Goal: Use online tool/utility: Use online tool/utility

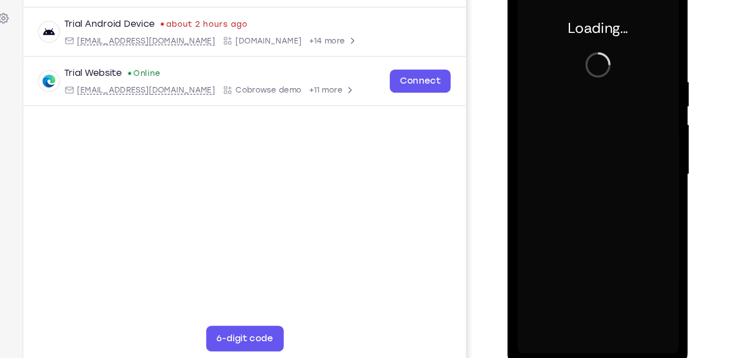
scroll to position [151, 0]
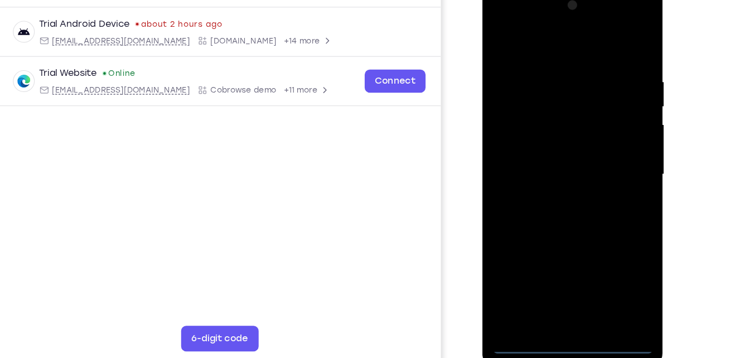
click at [562, 299] on div at bounding box center [561, 150] width 140 height 312
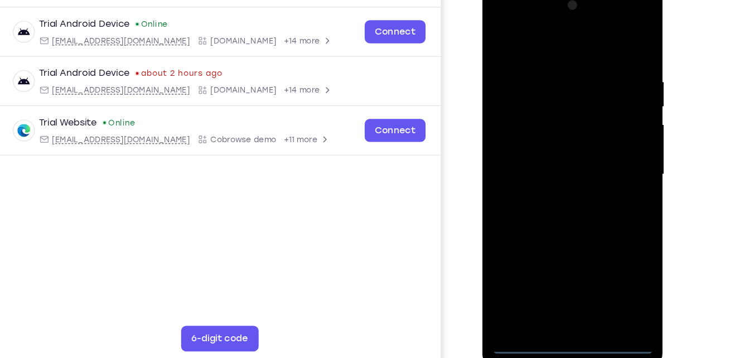
click at [615, 249] on div at bounding box center [561, 150] width 140 height 312
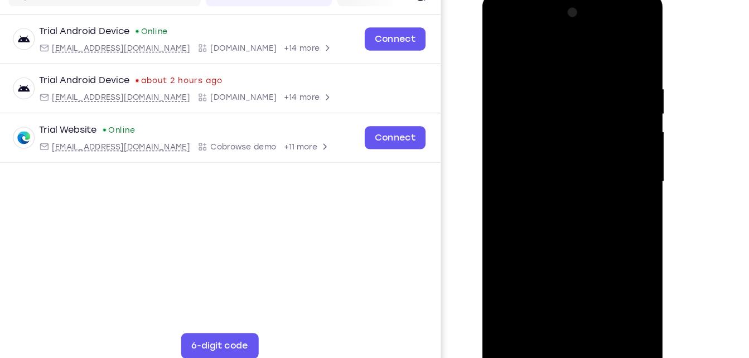
click at [541, 48] on div at bounding box center [561, 158] width 140 height 312
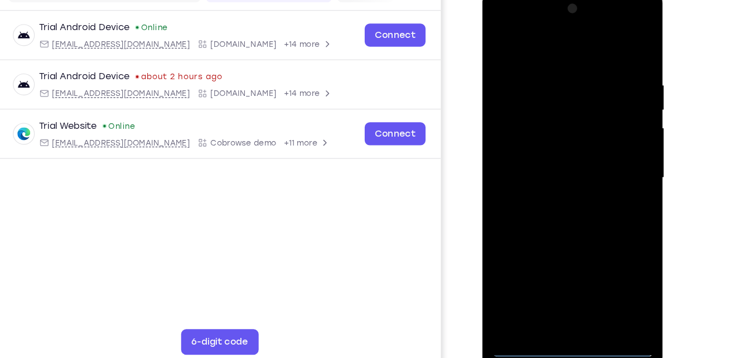
click at [610, 141] on div at bounding box center [561, 154] width 140 height 312
click at [549, 173] on div at bounding box center [561, 154] width 140 height 312
click at [560, 142] on div at bounding box center [561, 154] width 140 height 312
click at [564, 153] on div at bounding box center [561, 154] width 140 height 312
click at [560, 187] on div at bounding box center [561, 154] width 140 height 312
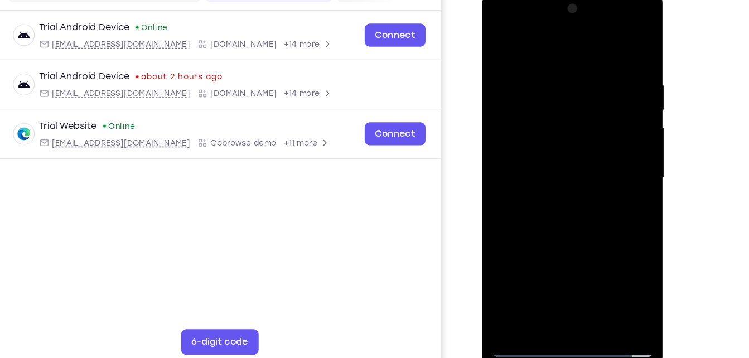
click at [564, 207] on div at bounding box center [561, 154] width 140 height 312
drag, startPoint x: 563, startPoint y: 51, endPoint x: 564, endPoint y: 1, distance: 50.7
click at [564, 1] on div at bounding box center [561, 154] width 140 height 312
click at [590, 285] on div at bounding box center [561, 154] width 140 height 312
click at [564, 216] on div at bounding box center [561, 154] width 140 height 312
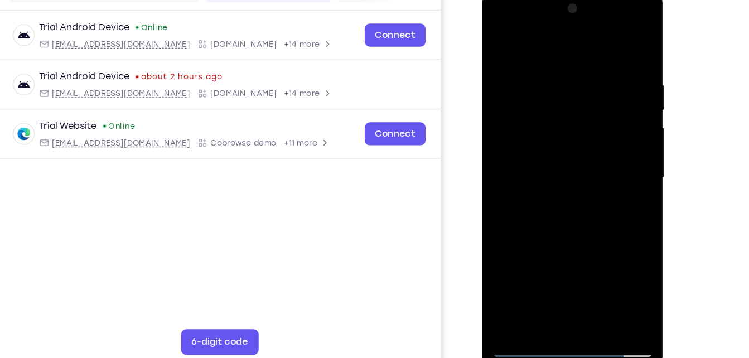
click at [576, 138] on div at bounding box center [561, 154] width 140 height 312
click at [617, 182] on div at bounding box center [561, 154] width 140 height 312
click at [500, 43] on div at bounding box center [561, 154] width 140 height 312
click at [502, 43] on div at bounding box center [561, 154] width 140 height 312
click at [587, 287] on div at bounding box center [561, 154] width 140 height 312
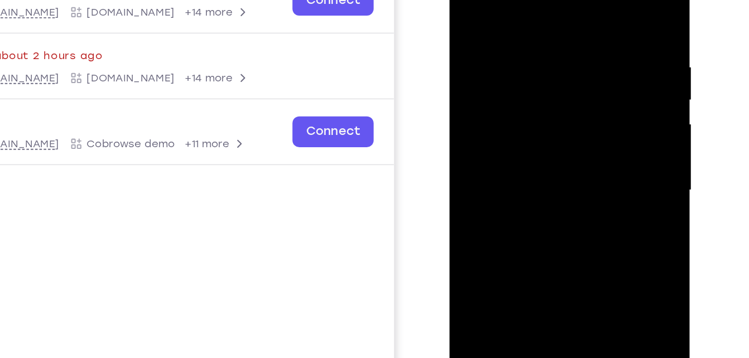
drag, startPoint x: 534, startPoint y: 71, endPoint x: 499, endPoint y: 67, distance: 34.9
click at [499, 67] on div at bounding box center [527, 103] width 140 height 312
drag, startPoint x: 554, startPoint y: 65, endPoint x: 483, endPoint y: 72, distance: 70.6
click at [483, 72] on div at bounding box center [527, 103] width 140 height 312
drag, startPoint x: 579, startPoint y: 66, endPoint x: 529, endPoint y: 64, distance: 49.7
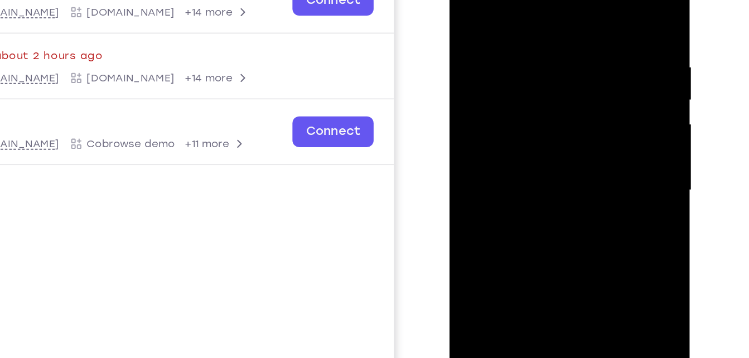
click at [529, 64] on div at bounding box center [527, 103] width 140 height 312
drag, startPoint x: 558, startPoint y: 67, endPoint x: 492, endPoint y: 71, distance: 65.9
click at [492, 71] on div at bounding box center [527, 103] width 140 height 312
drag, startPoint x: 492, startPoint y: 71, endPoint x: 635, endPoint y: 69, distance: 143.3
click at [608, 69] on html "Online web based iOS Simulators and Android Emulators. Run iPhone, iPad, Mobile…" at bounding box center [528, 106] width 159 height 335
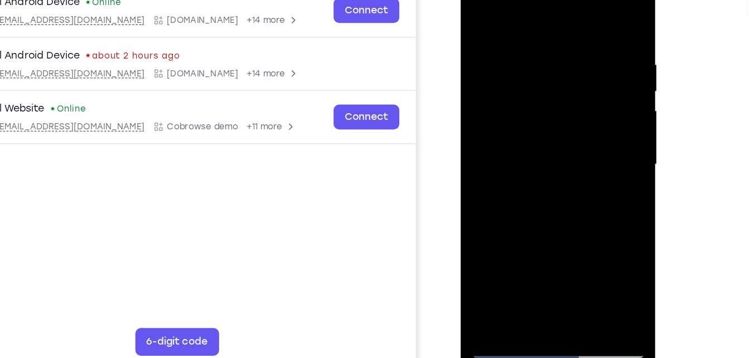
scroll to position [149, 0]
click at [476, 11] on div at bounding box center [539, 125] width 140 height 312
click at [526, 33] on div at bounding box center [539, 125] width 140 height 312
click at [599, 100] on div at bounding box center [539, 125] width 140 height 312
click at [588, 53] on div at bounding box center [539, 125] width 140 height 312
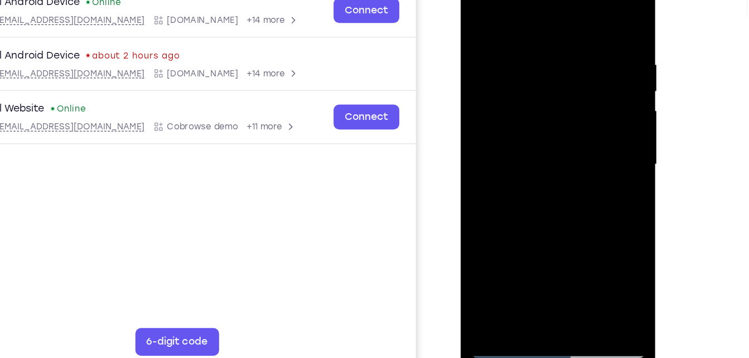
click at [588, 53] on div at bounding box center [539, 125] width 140 height 312
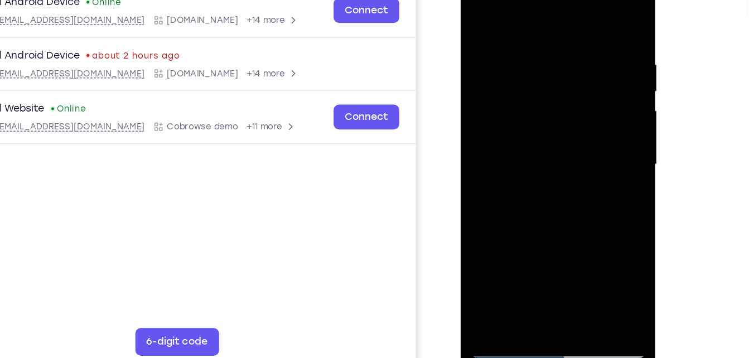
click at [588, 53] on div at bounding box center [539, 125] width 140 height 312
click at [476, 62] on div at bounding box center [539, 125] width 140 height 312
click at [587, 100] on div at bounding box center [539, 125] width 140 height 312
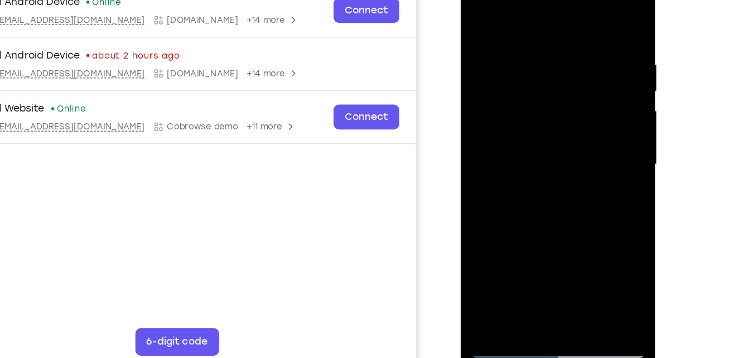
click at [587, 100] on div at bounding box center [539, 125] width 140 height 312
click at [479, 99] on div at bounding box center [539, 125] width 140 height 312
drag, startPoint x: 596, startPoint y: 62, endPoint x: 592, endPoint y: 138, distance: 75.4
click at [592, 138] on div at bounding box center [539, 125] width 140 height 312
drag, startPoint x: 539, startPoint y: 222, endPoint x: 594, endPoint y: 42, distance: 188.2
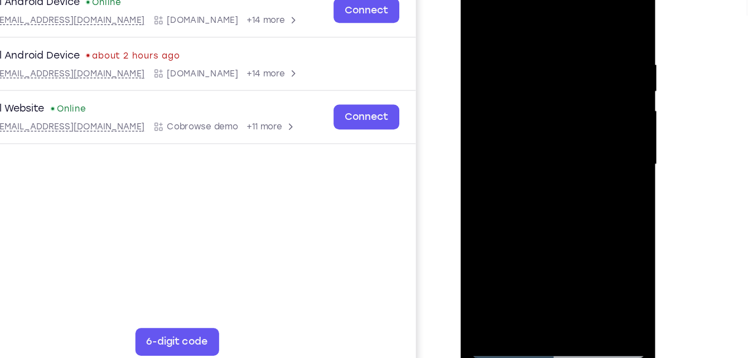
click at [594, 42] on div at bounding box center [539, 125] width 140 height 312
drag, startPoint x: 550, startPoint y: 198, endPoint x: 576, endPoint y: 15, distance: 185.3
click at [576, 15] on div at bounding box center [539, 125] width 140 height 312
drag, startPoint x: 537, startPoint y: 214, endPoint x: 578, endPoint y: 32, distance: 186.3
click at [578, 32] on div at bounding box center [539, 125] width 140 height 312
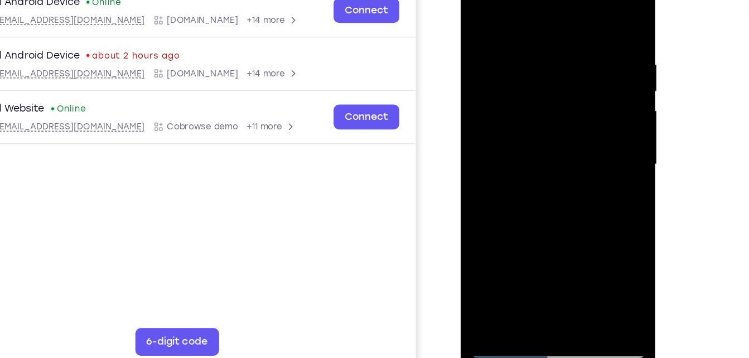
drag, startPoint x: 532, startPoint y: 208, endPoint x: 570, endPoint y: 16, distance: 195.5
click at [570, 16] on div at bounding box center [539, 125] width 140 height 312
drag, startPoint x: 537, startPoint y: 203, endPoint x: 566, endPoint y: 59, distance: 147.9
click at [566, 59] on div at bounding box center [539, 125] width 140 height 312
drag, startPoint x: 535, startPoint y: 201, endPoint x: 569, endPoint y: 43, distance: 162.1
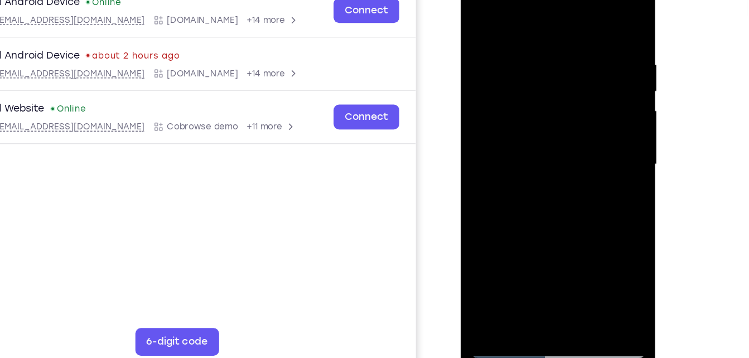
click at [569, 43] on div at bounding box center [539, 125] width 140 height 312
drag, startPoint x: 560, startPoint y: 169, endPoint x: 573, endPoint y: 91, distance: 79.1
click at [573, 91] on div at bounding box center [539, 125] width 140 height 312
drag, startPoint x: 554, startPoint y: 209, endPoint x: 585, endPoint y: 35, distance: 177.4
click at [585, 35] on div at bounding box center [539, 125] width 140 height 312
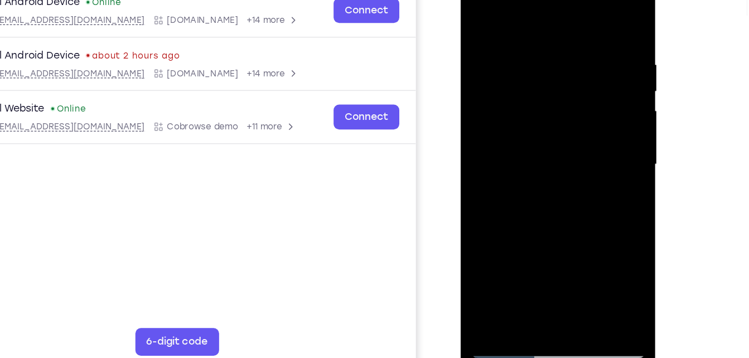
drag, startPoint x: 551, startPoint y: 196, endPoint x: 583, endPoint y: 19, distance: 179.7
click at [583, 19] on div at bounding box center [539, 125] width 140 height 312
drag, startPoint x: 538, startPoint y: 219, endPoint x: 557, endPoint y: 74, distance: 146.7
click at [557, 74] on div at bounding box center [539, 125] width 140 height 312
drag, startPoint x: 539, startPoint y: 185, endPoint x: 554, endPoint y: 104, distance: 82.8
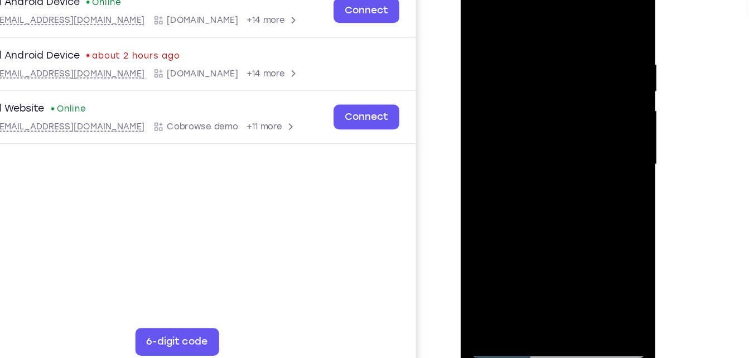
click at [554, 104] on div at bounding box center [539, 125] width 140 height 312
drag, startPoint x: 516, startPoint y: 229, endPoint x: 570, endPoint y: 23, distance: 213.4
click at [570, 23] on div at bounding box center [539, 125] width 140 height 312
drag, startPoint x: 530, startPoint y: 193, endPoint x: 562, endPoint y: 41, distance: 154.9
click at [562, 41] on div at bounding box center [539, 125] width 140 height 312
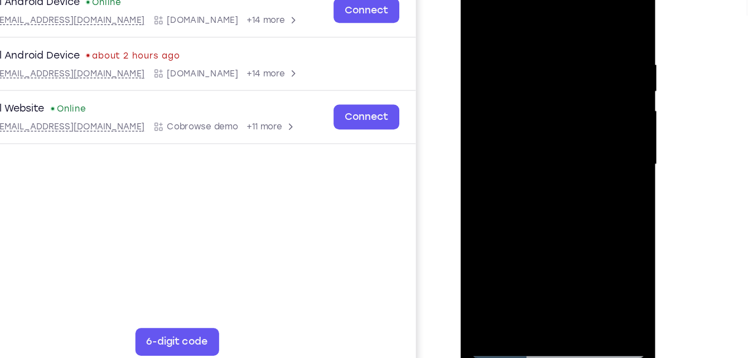
drag, startPoint x: 539, startPoint y: 156, endPoint x: 550, endPoint y: 106, distance: 50.3
click at [550, 106] on div at bounding box center [539, 125] width 140 height 312
drag, startPoint x: 550, startPoint y: 180, endPoint x: 580, endPoint y: 43, distance: 139.9
click at [580, 43] on div at bounding box center [539, 125] width 140 height 312
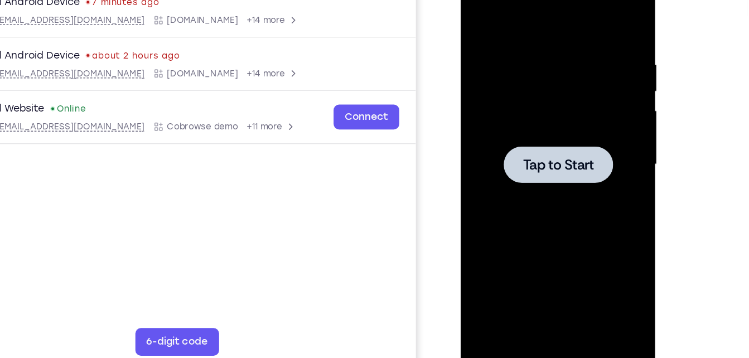
scroll to position [149, 0]
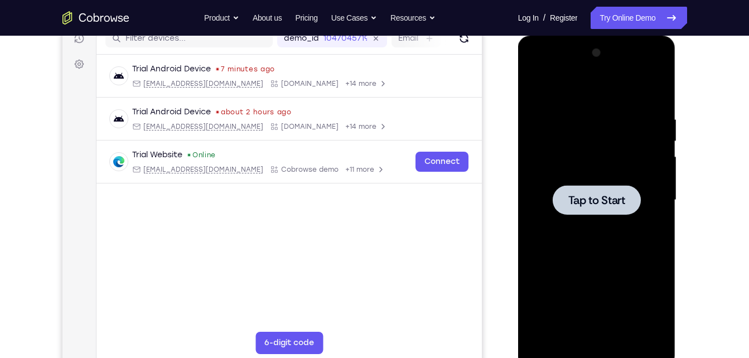
click at [573, 118] on div at bounding box center [596, 200] width 140 height 312
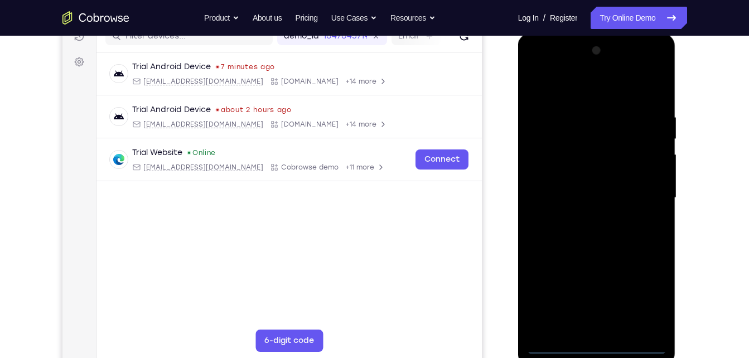
scroll to position [156, 0]
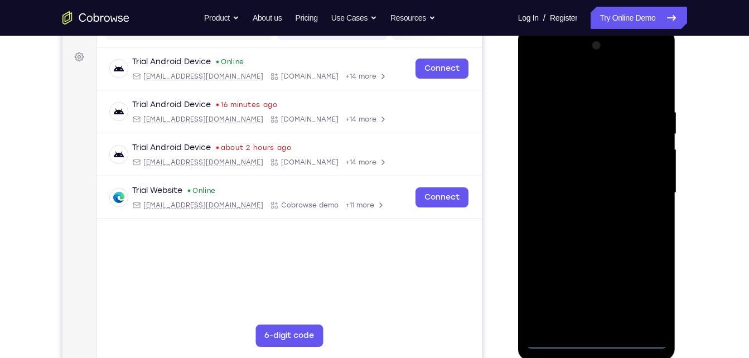
click at [597, 343] on div at bounding box center [596, 193] width 140 height 312
click at [646, 292] on div at bounding box center [596, 193] width 140 height 312
click at [593, 85] on div at bounding box center [596, 193] width 140 height 312
click at [646, 187] on div at bounding box center [596, 193] width 140 height 312
click at [584, 212] on div at bounding box center [596, 193] width 140 height 312
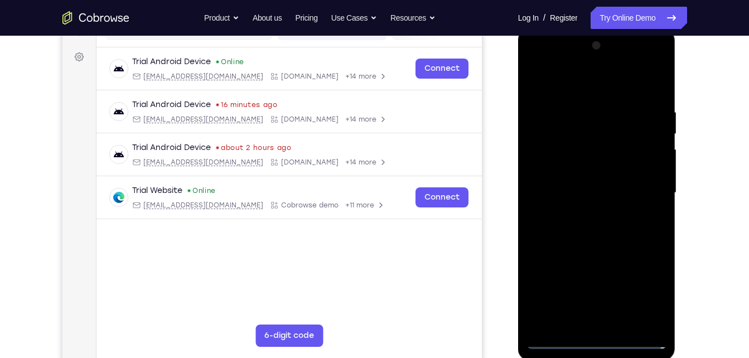
click at [596, 181] on div at bounding box center [596, 193] width 140 height 312
click at [579, 169] on div at bounding box center [596, 193] width 140 height 312
click at [570, 188] on div at bounding box center [596, 193] width 140 height 312
click at [578, 226] on div at bounding box center [596, 193] width 140 height 312
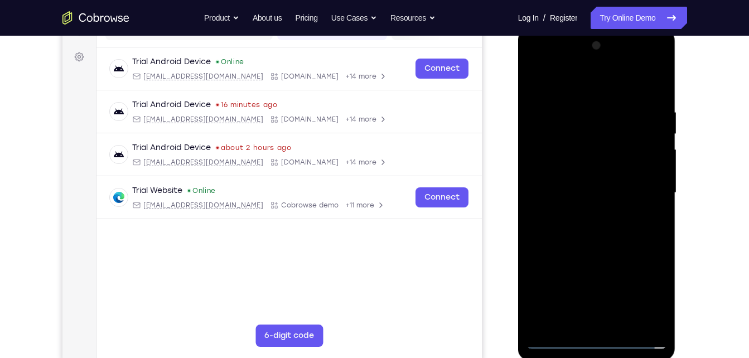
click at [578, 226] on div at bounding box center [596, 193] width 140 height 312
click at [595, 239] on div at bounding box center [596, 193] width 140 height 312
click at [662, 322] on div at bounding box center [596, 193] width 140 height 312
click at [576, 105] on div at bounding box center [596, 193] width 140 height 312
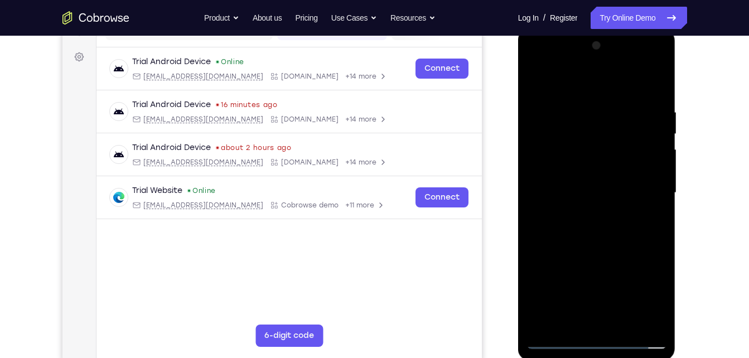
click at [639, 173] on div at bounding box center [596, 193] width 140 height 312
click at [654, 81] on div at bounding box center [596, 193] width 140 height 312
click at [623, 326] on div at bounding box center [596, 193] width 140 height 312
click at [588, 261] on div at bounding box center [596, 193] width 140 height 312
click at [549, 340] on div at bounding box center [596, 193] width 140 height 312
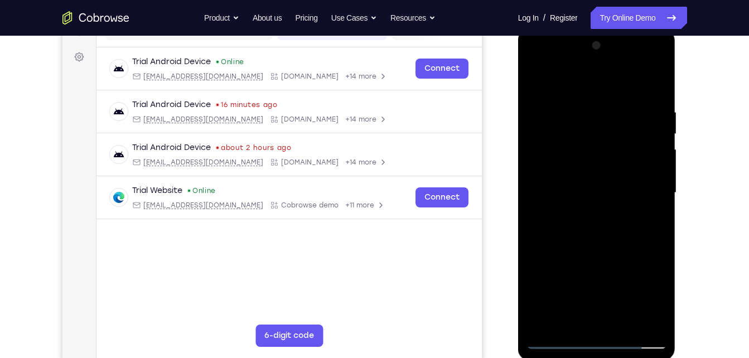
click at [546, 323] on div at bounding box center [596, 193] width 140 height 312
drag, startPoint x: 651, startPoint y: 100, endPoint x: 570, endPoint y: 117, distance: 82.7
click at [570, 117] on div at bounding box center [596, 193] width 140 height 312
click at [565, 105] on div at bounding box center [596, 193] width 140 height 312
click at [652, 90] on div at bounding box center [596, 193] width 140 height 312
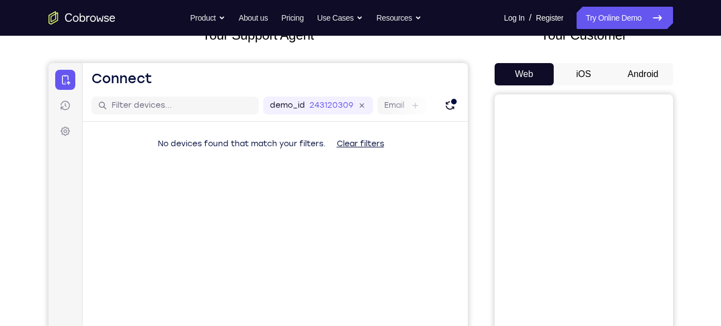
click at [629, 71] on button "Android" at bounding box center [643, 74] width 60 height 22
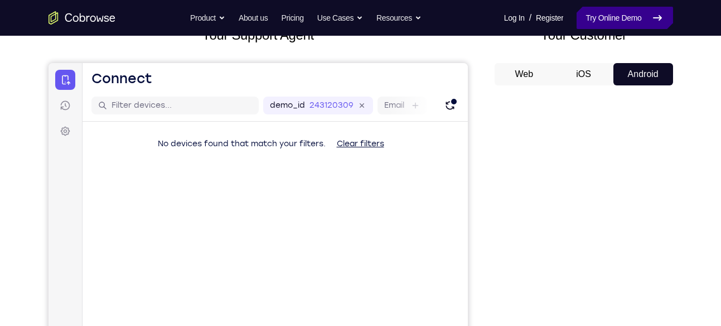
drag, startPoint x: 629, startPoint y: 71, endPoint x: 641, endPoint y: 18, distance: 54.8
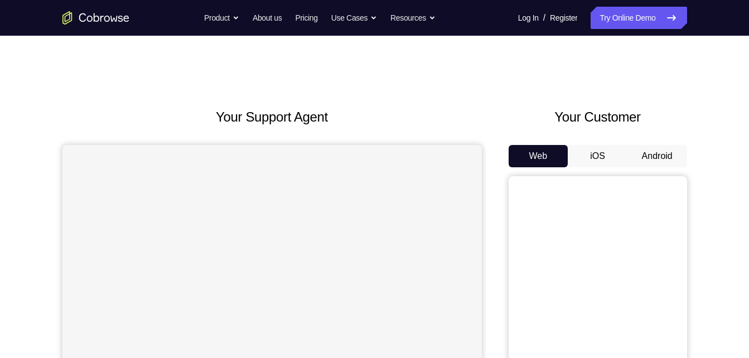
click at [668, 160] on button "Android" at bounding box center [657, 156] width 60 height 22
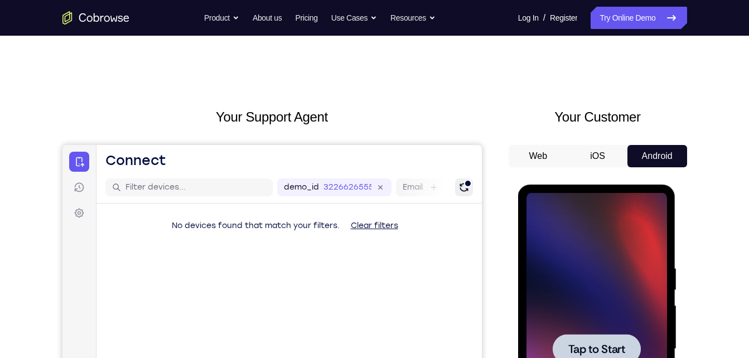
click at [465, 190] on icon "Refresh" at bounding box center [463, 187] width 8 height 8
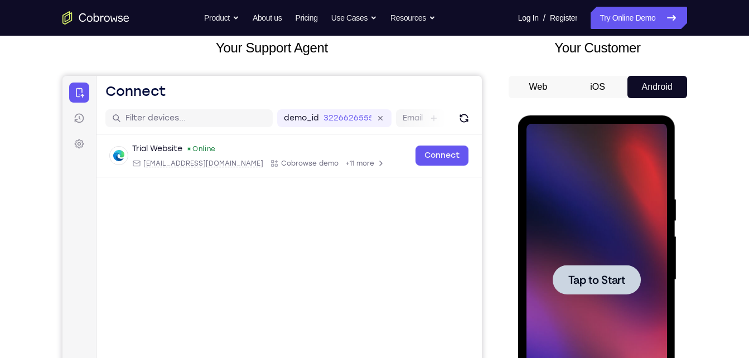
scroll to position [70, 0]
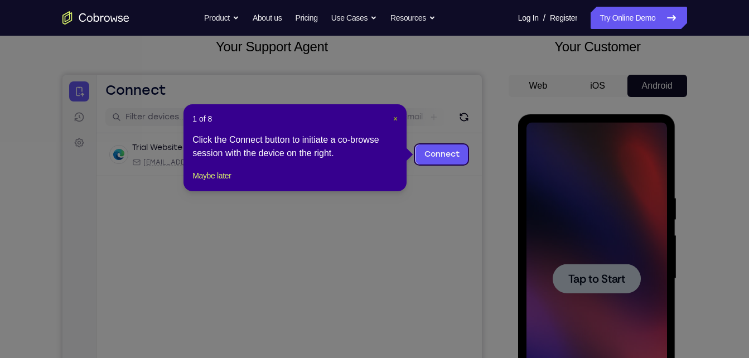
click at [396, 118] on span "×" at bounding box center [395, 118] width 4 height 9
